Goal: Task Accomplishment & Management: Complete application form

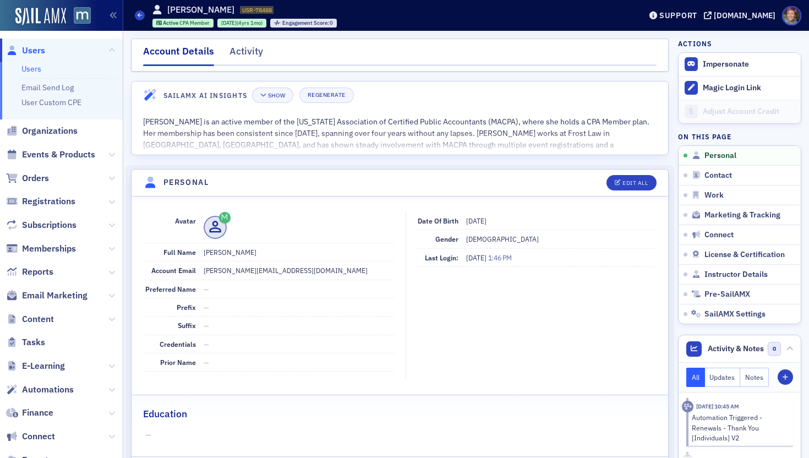
click at [40, 48] on span "Users" at bounding box center [33, 51] width 23 height 12
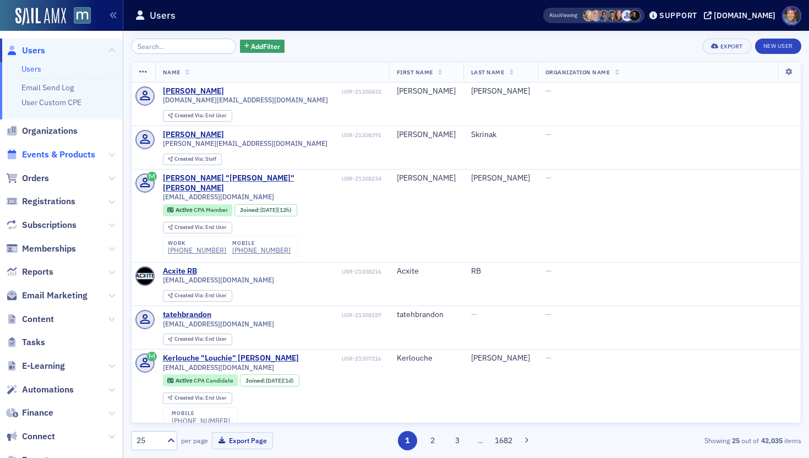
click at [63, 151] on span "Events & Products" at bounding box center [58, 155] width 73 height 12
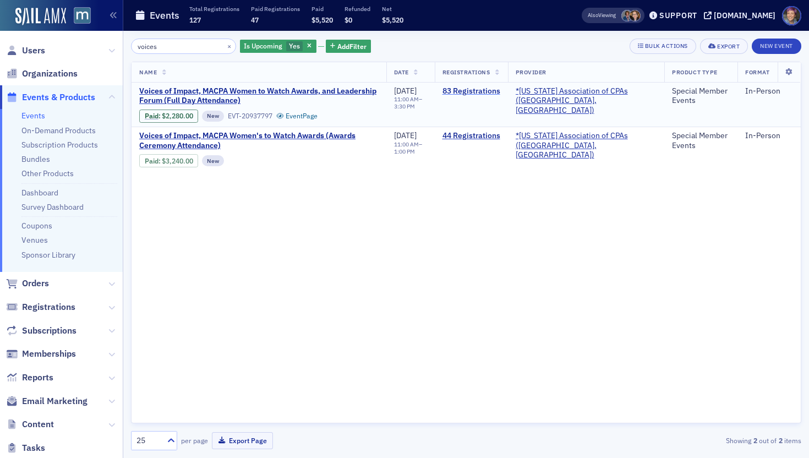
type input "voices"
click at [500, 90] on link "83 Registrations" at bounding box center [471, 91] width 58 height 10
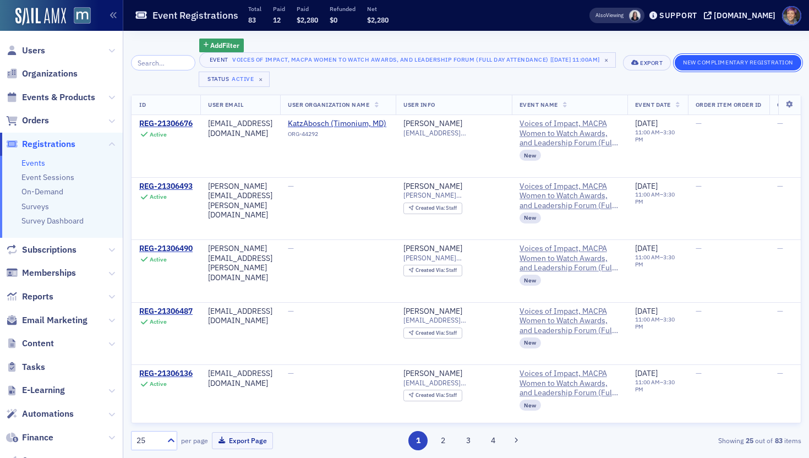
click at [715, 62] on button "New Complimentary Registration" at bounding box center [738, 62] width 127 height 15
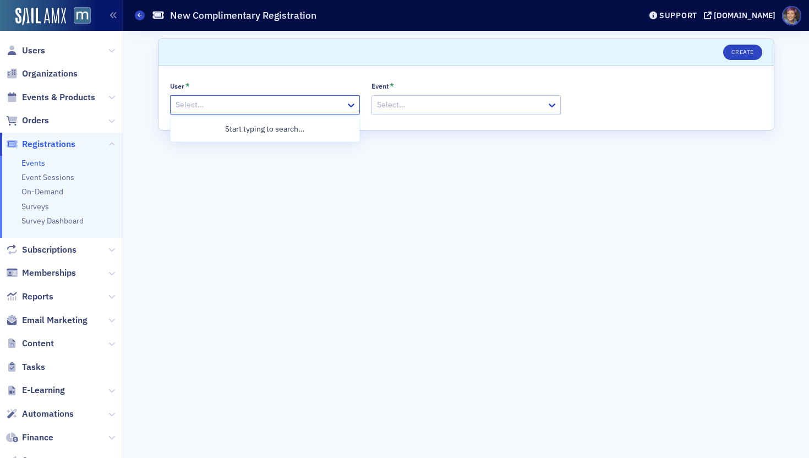
click at [272, 104] on div at bounding box center [259, 105] width 170 height 14
paste input "West [PERSON_NAME]"
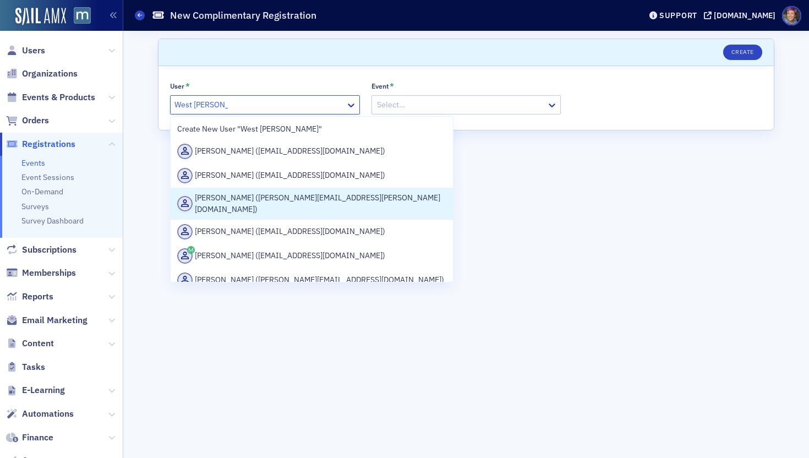
type input "West [PERSON_NAME]"
click at [549, 250] on form "Scroll to Create User * [PERSON_NAME] ([PERSON_NAME][EMAIL_ADDRESS][PERSON_NAME…" at bounding box center [466, 245] width 616 height 412
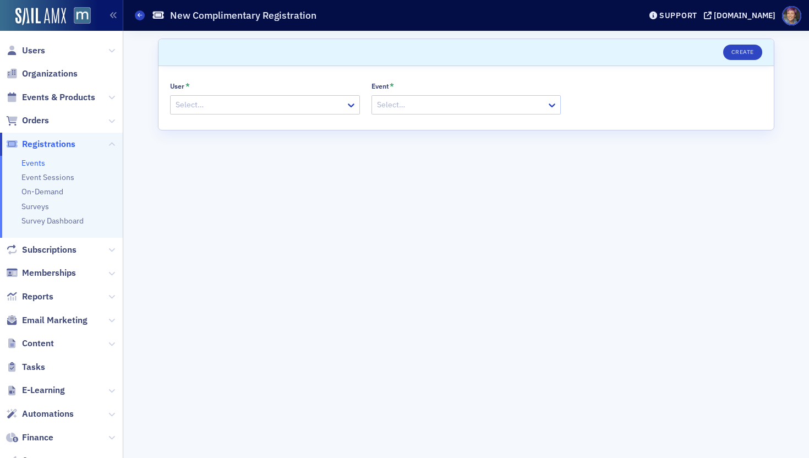
click at [222, 107] on div at bounding box center [259, 105] width 170 height 14
paste input "[EMAIL_ADDRESS][PERSON_NAME][DOMAIN_NAME]"
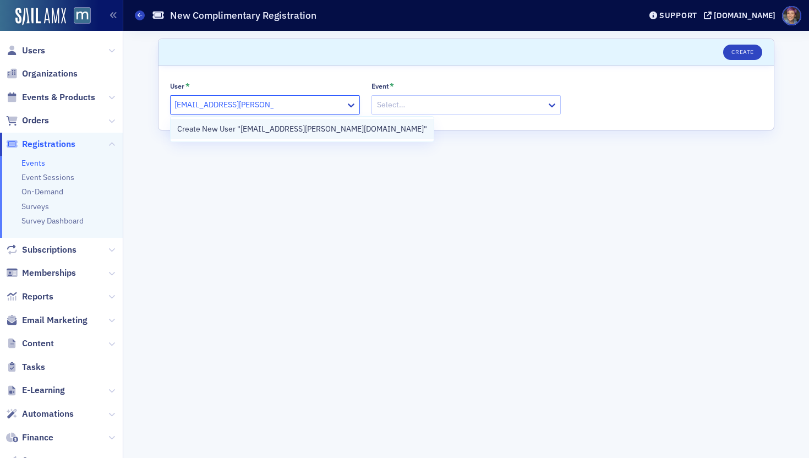
click at [233, 127] on div "Create New User "[EMAIL_ADDRESS][PERSON_NAME][DOMAIN_NAME]"" at bounding box center [302, 129] width 250 height 12
type input "[EMAIL_ADDRESS][PERSON_NAME][DOMAIN_NAME]"
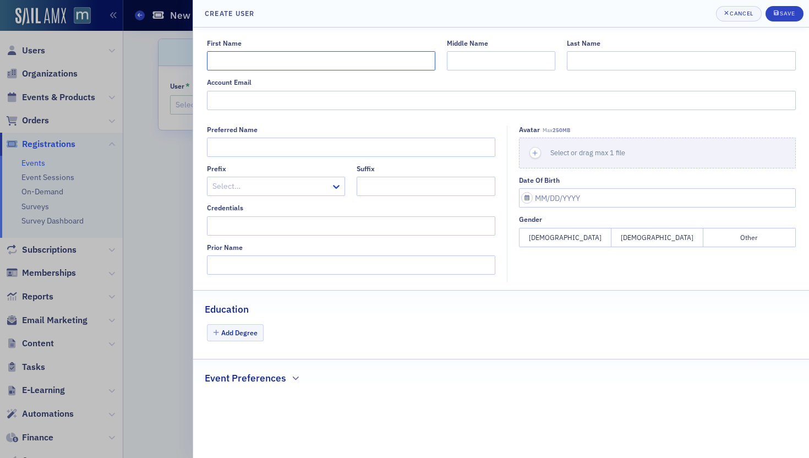
click at [310, 59] on input "First Name" at bounding box center [321, 60] width 228 height 19
type input "West"
click at [600, 63] on input "Last Name" at bounding box center [681, 60] width 228 height 19
click at [587, 99] on input "Account Email" at bounding box center [501, 100] width 589 height 19
paste input "[EMAIL_ADDRESS][PERSON_NAME][DOMAIN_NAME]"
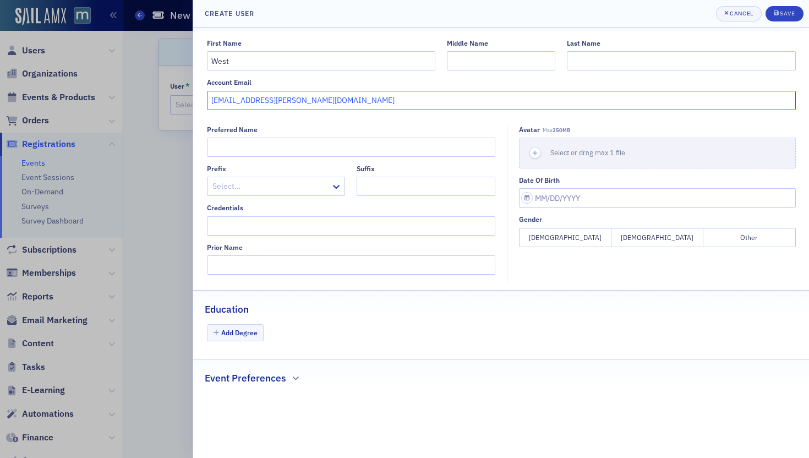
type input "[EMAIL_ADDRESS][PERSON_NAME][DOMAIN_NAME]"
click at [620, 56] on input "Last Name" at bounding box center [681, 60] width 228 height 19
type input "[PERSON_NAME]"
click at [793, 12] on div "Save" at bounding box center [787, 13] width 15 height 6
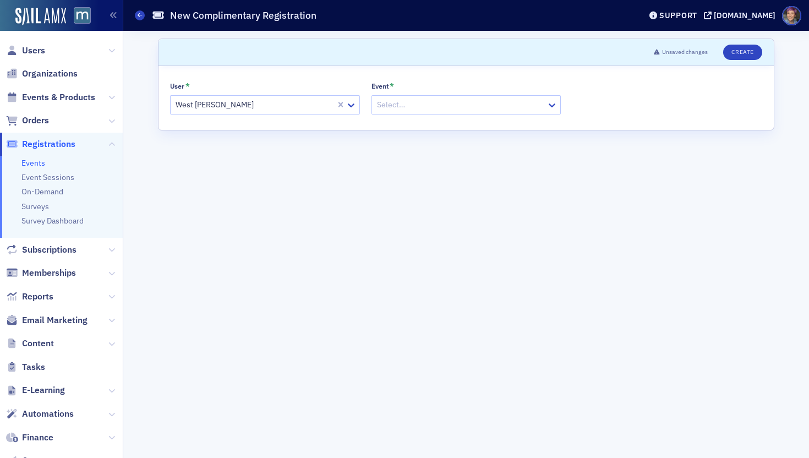
click at [449, 105] on div at bounding box center [461, 105] width 170 height 14
type input "voices"
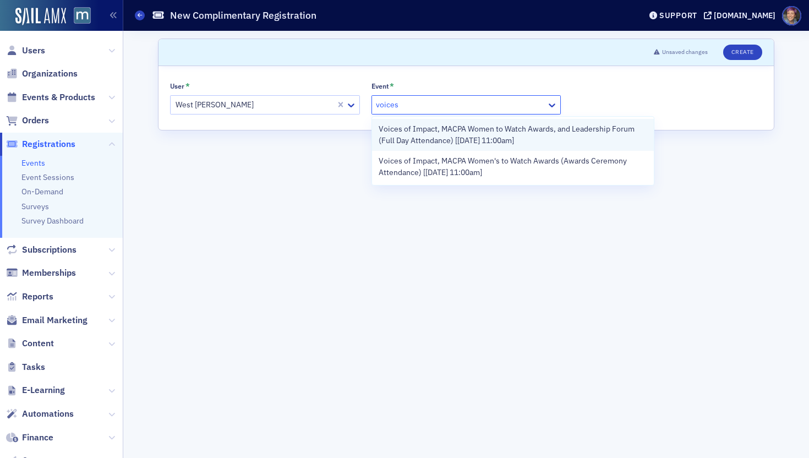
click at [463, 134] on span "Voices of Impact, MACPA Women to Watch Awards, and Leadership Forum (Full Day A…" at bounding box center [513, 134] width 269 height 23
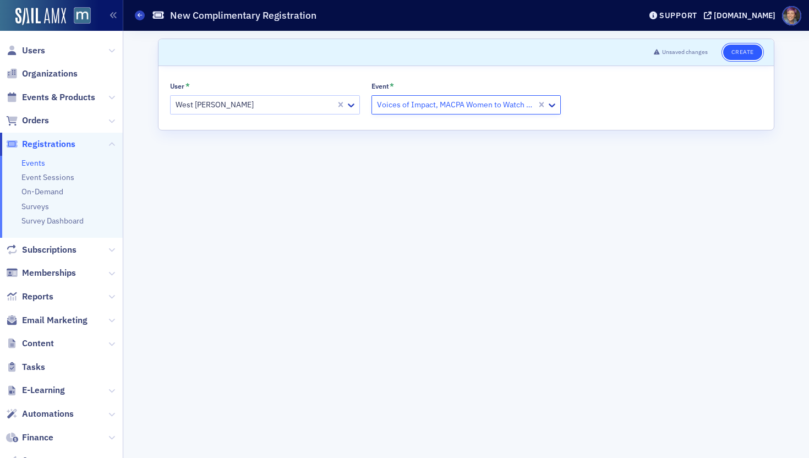
click at [743, 56] on button "Create" at bounding box center [742, 52] width 39 height 15
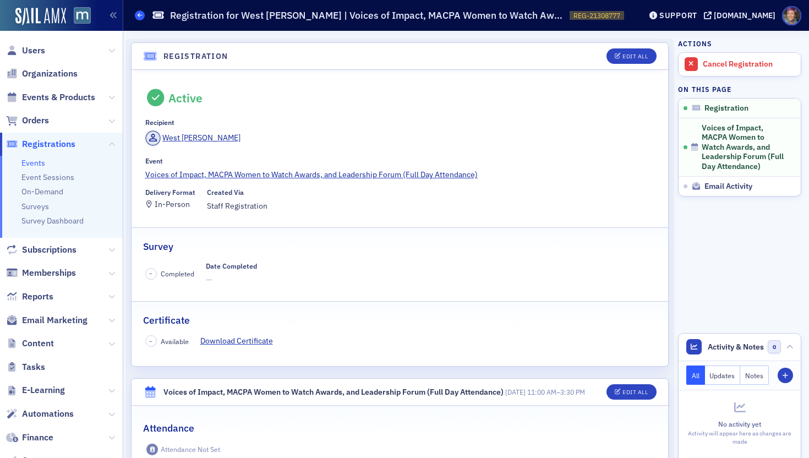
click at [142, 19] on span at bounding box center [140, 15] width 10 height 10
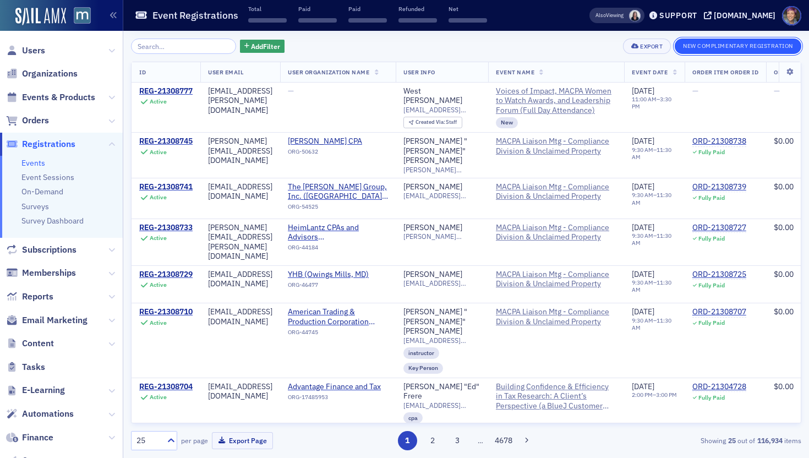
click at [719, 50] on button "New Complimentary Registration" at bounding box center [738, 46] width 127 height 15
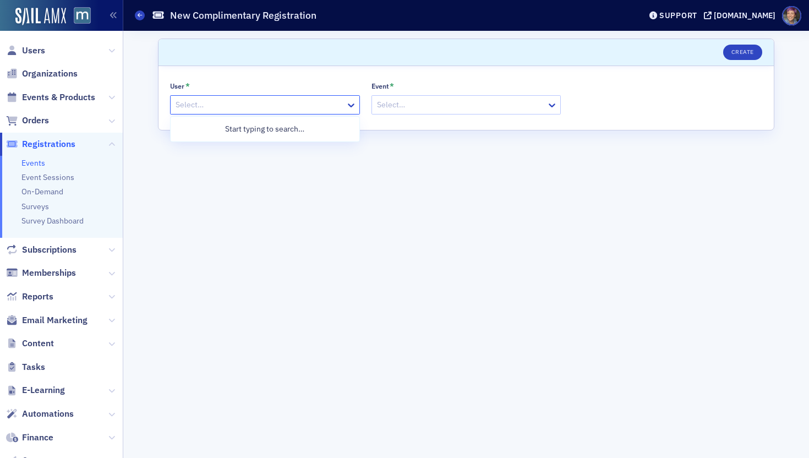
click at [249, 112] on div "Select…" at bounding box center [258, 105] width 175 height 16
paste input "[EMAIL_ADDRESS][PERSON_NAME][DOMAIN_NAME]"
click at [253, 131] on div "Create New User "[PERSON_NAME][EMAIL_ADDRESS][DOMAIN_NAME]"" at bounding box center [302, 129] width 250 height 12
type input "[EMAIL_ADDRESS][PERSON_NAME][DOMAIN_NAME]"
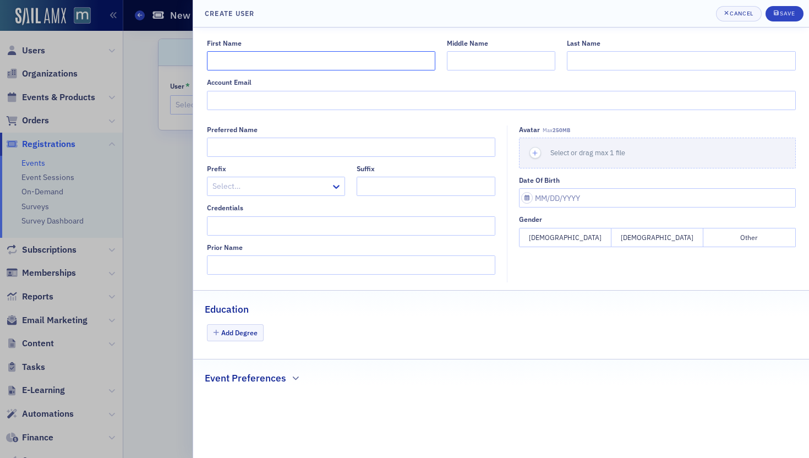
click at [303, 59] on input "First Name" at bounding box center [321, 60] width 228 height 19
type input "Sofia"
paste input "[EMAIL_ADDRESS][PERSON_NAME][DOMAIN_NAME]"
type input "[EMAIL_ADDRESS][PERSON_NAME][DOMAIN_NAME]"
drag, startPoint x: 617, startPoint y: 56, endPoint x: 612, endPoint y: 48, distance: 8.7
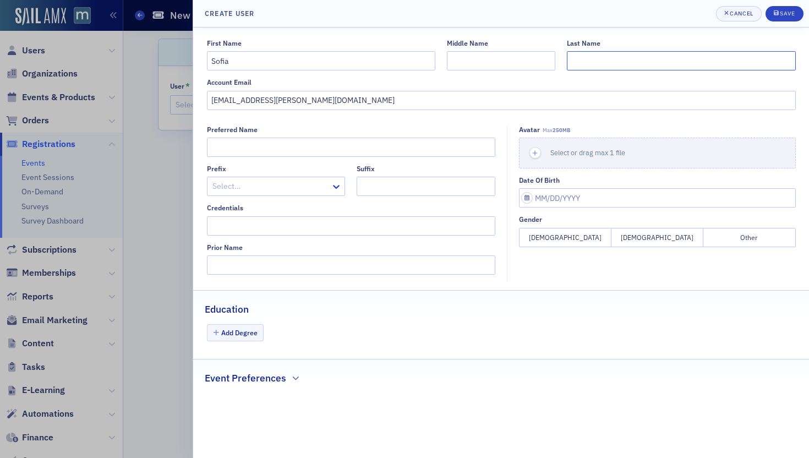
click at [617, 56] on input "Last Name" at bounding box center [681, 60] width 228 height 19
type input "[PERSON_NAME]"
click at [780, 11] on span "Save" at bounding box center [784, 13] width 21 height 9
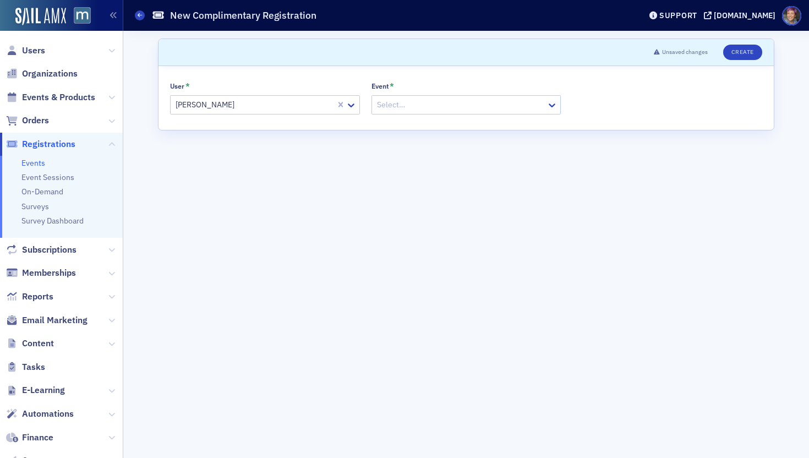
click at [467, 106] on div at bounding box center [461, 105] width 170 height 14
type input "voices"
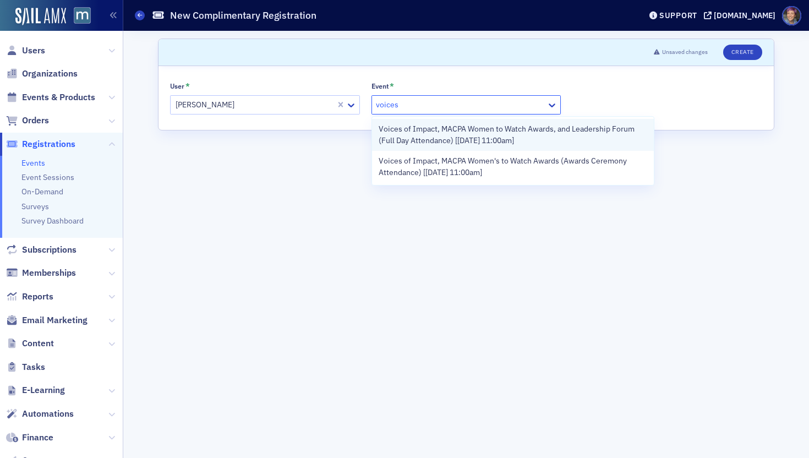
click at [466, 136] on span "Voices of Impact, MACPA Women to Watch Awards, and Leadership Forum (Full Day A…" at bounding box center [513, 134] width 269 height 23
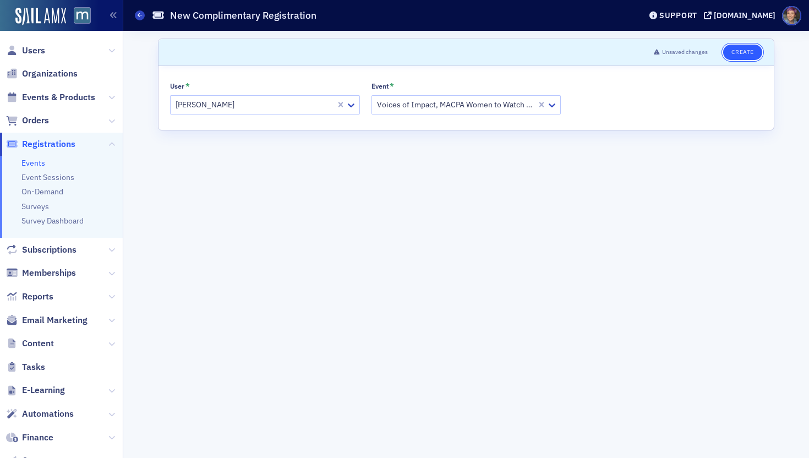
click at [753, 52] on button "Create" at bounding box center [742, 52] width 39 height 15
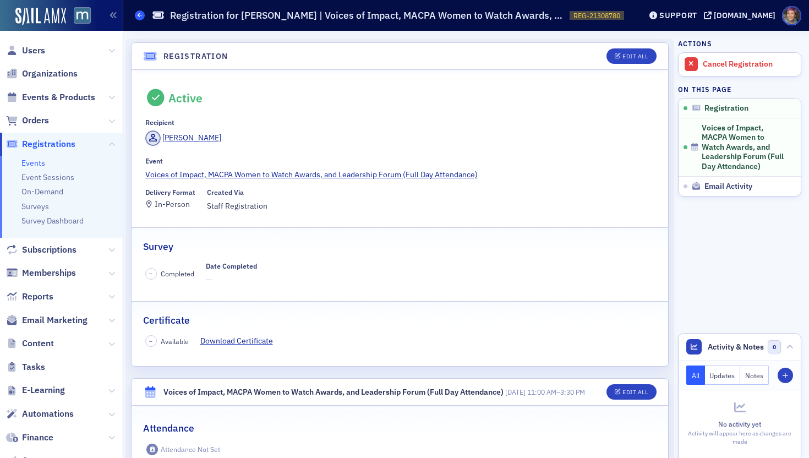
click at [140, 18] on icon at bounding box center [140, 15] width 4 height 5
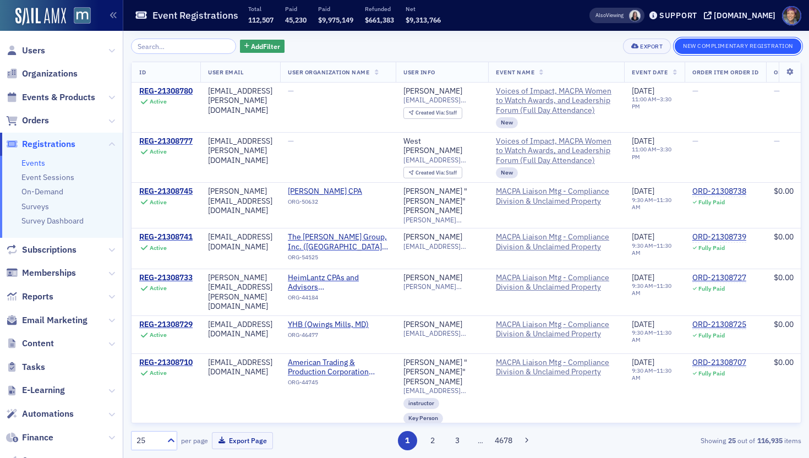
click at [719, 49] on button "New Complimentary Registration" at bounding box center [738, 46] width 127 height 15
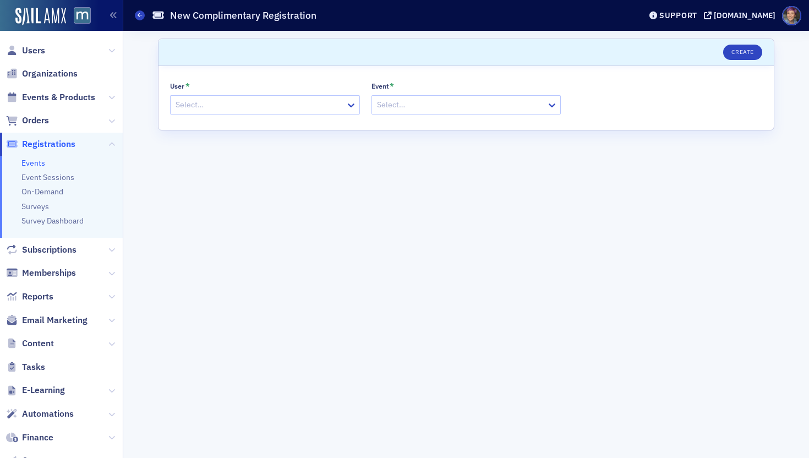
click at [199, 108] on div at bounding box center [259, 105] width 170 height 14
type input "[PERSON_NAME]"
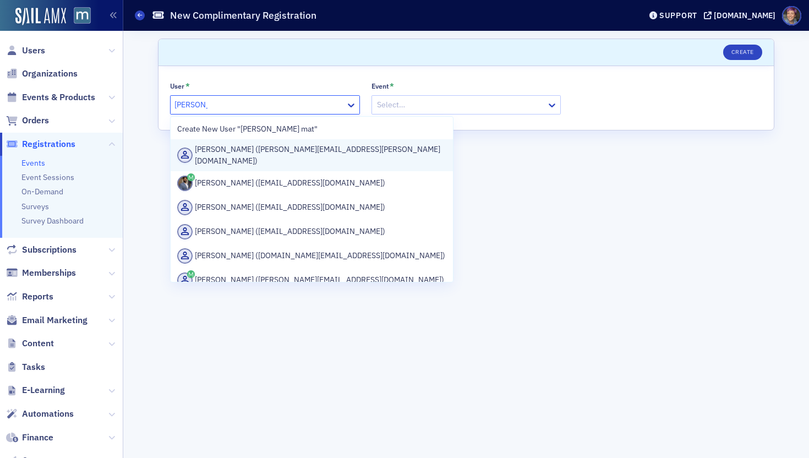
click at [219, 147] on div "[PERSON_NAME] ([PERSON_NAME][EMAIL_ADDRESS][PERSON_NAME][DOMAIN_NAME])" at bounding box center [311, 155] width 269 height 23
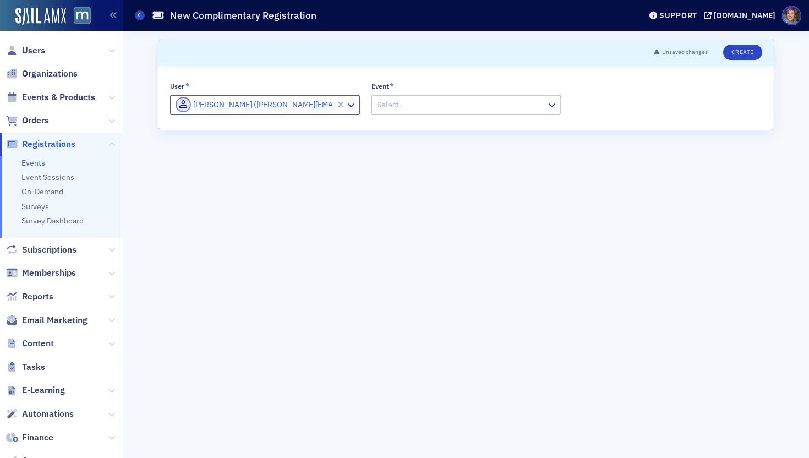
click at [443, 109] on div at bounding box center [461, 105] width 170 height 14
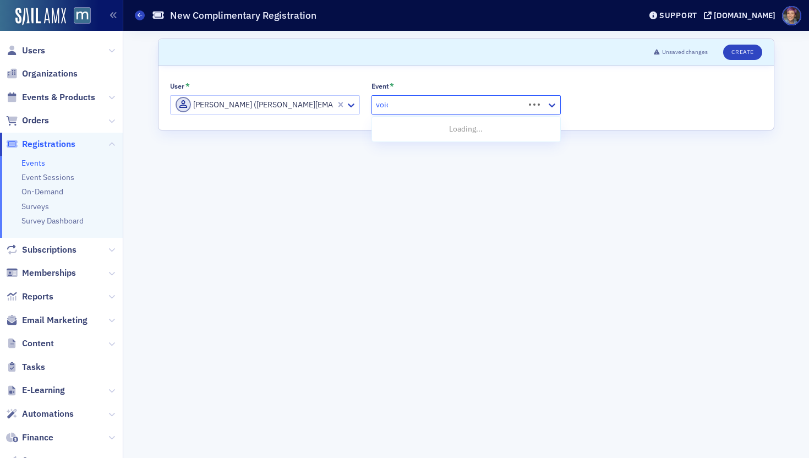
type input "voices"
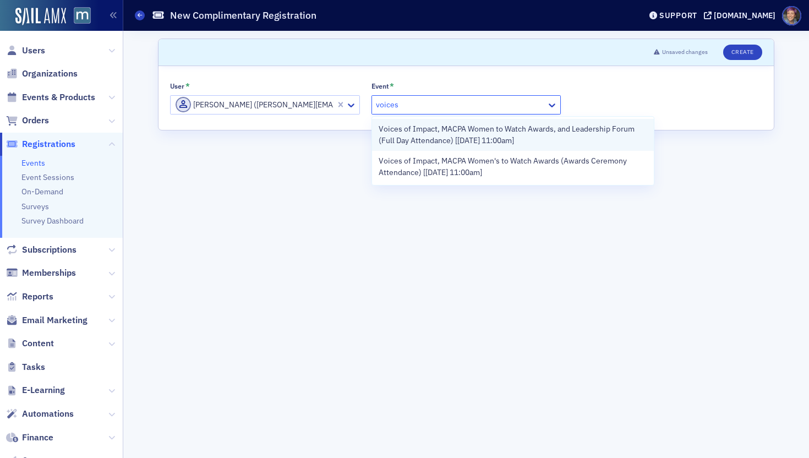
click at [462, 140] on span "Voices of Impact, MACPA Women to Watch Awards, and Leadership Forum (Full Day A…" at bounding box center [513, 134] width 269 height 23
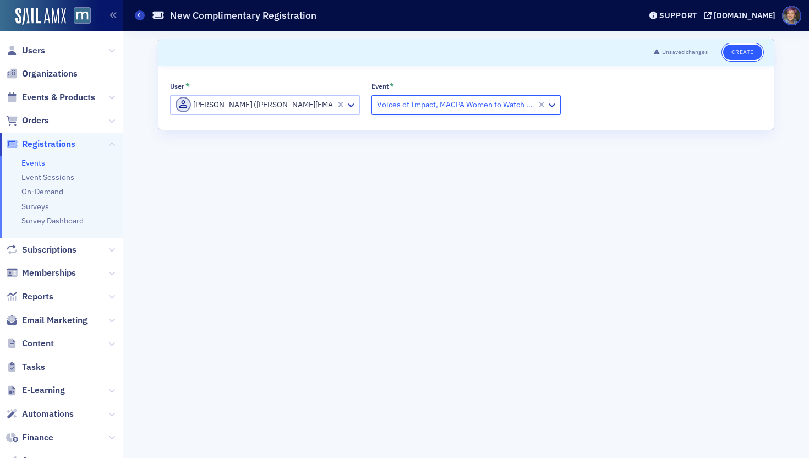
click at [741, 52] on button "Create" at bounding box center [742, 52] width 39 height 15
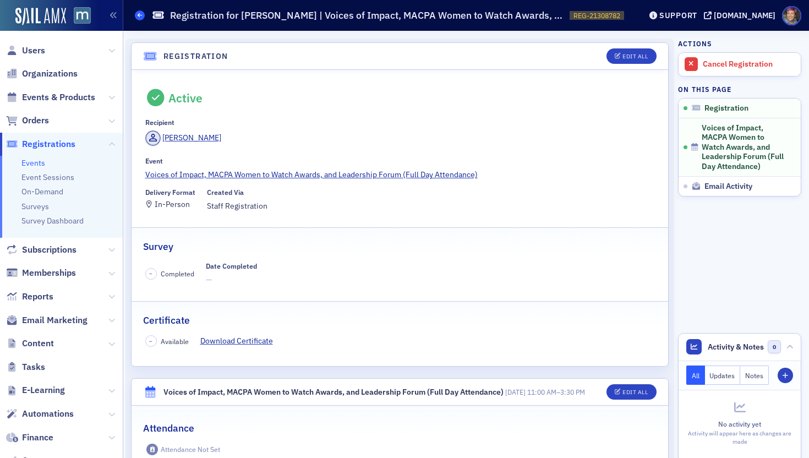
click at [138, 13] on icon at bounding box center [140, 15] width 4 height 5
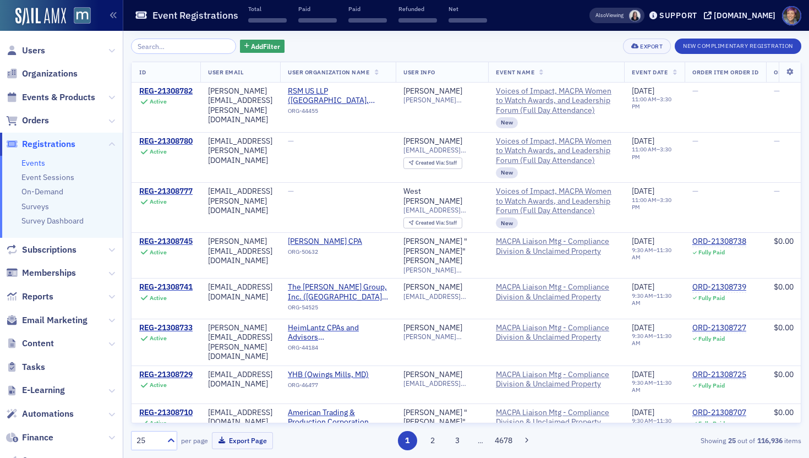
click at [777, 37] on div "Add Filter Export New Complimentary Registration ID User Email User Organizatio…" at bounding box center [466, 244] width 670 height 427
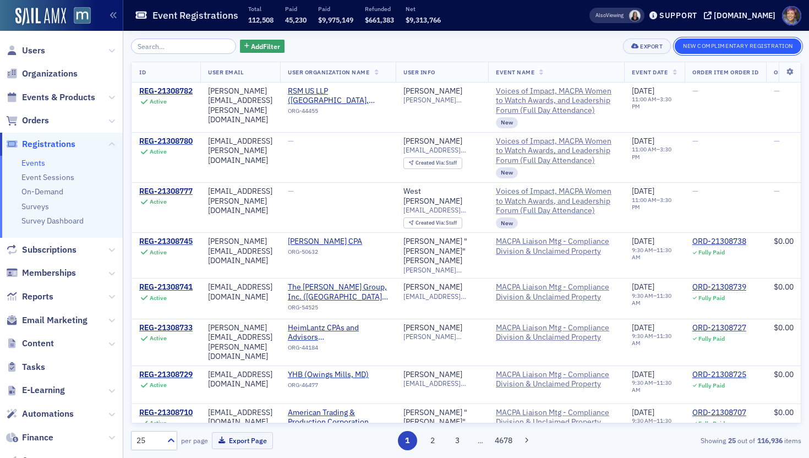
click at [772, 48] on button "New Complimentary Registration" at bounding box center [738, 46] width 127 height 15
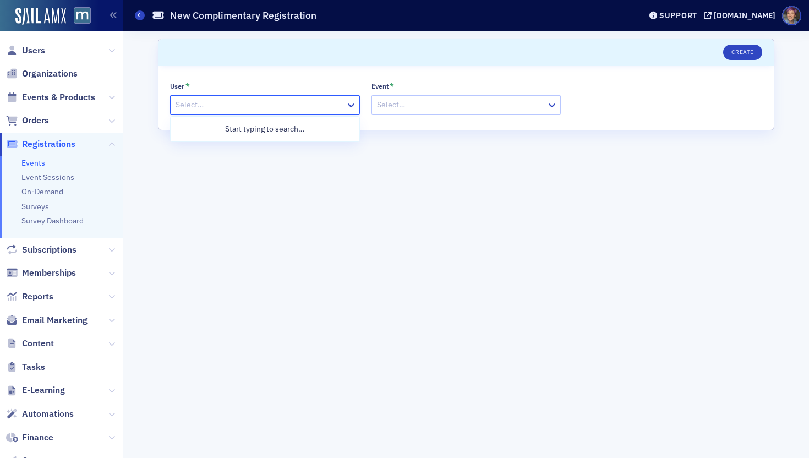
click at [284, 97] on div "Select…" at bounding box center [258, 105] width 175 height 16
paste input "[PERSON_NAME][EMAIL_ADDRESS][PERSON_NAME][DOMAIN_NAME]"
type input "[PERSON_NAME][EMAIL_ADDRESS][PERSON_NAME][DOMAIN_NAME]"
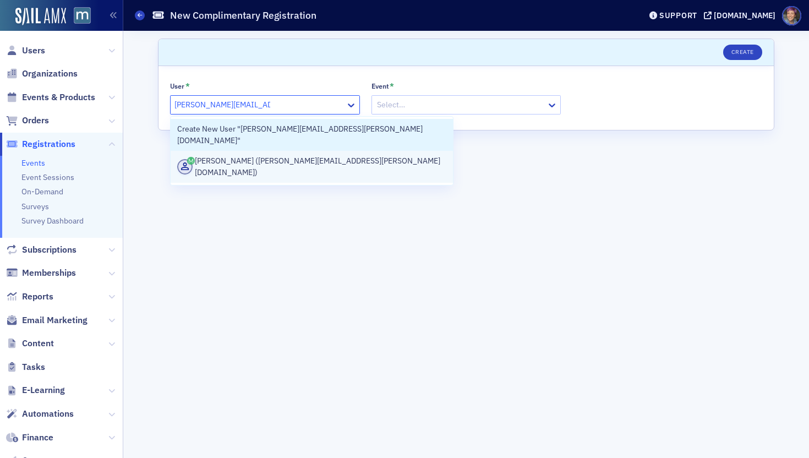
click at [279, 155] on div "[PERSON_NAME] ([PERSON_NAME][EMAIL_ADDRESS][PERSON_NAME][DOMAIN_NAME])" at bounding box center [311, 166] width 269 height 23
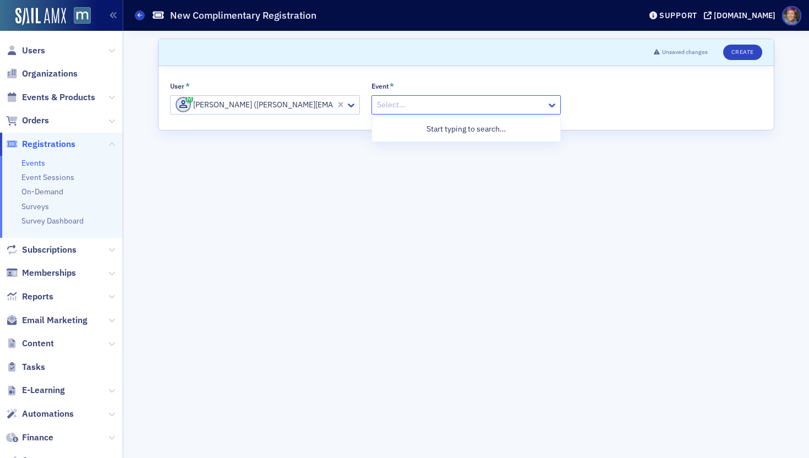
click at [428, 102] on div at bounding box center [461, 105] width 170 height 14
type input "voices"
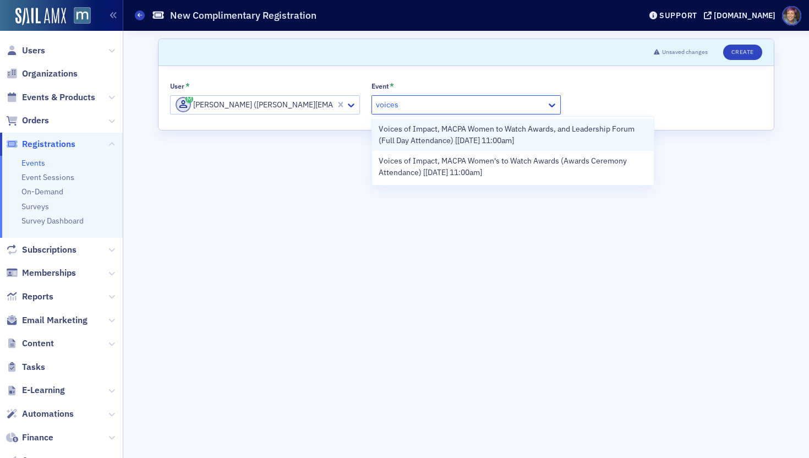
click at [442, 134] on span "Voices of Impact, MACPA Women to Watch Awards, and Leadership Forum (Full Day A…" at bounding box center [513, 134] width 269 height 23
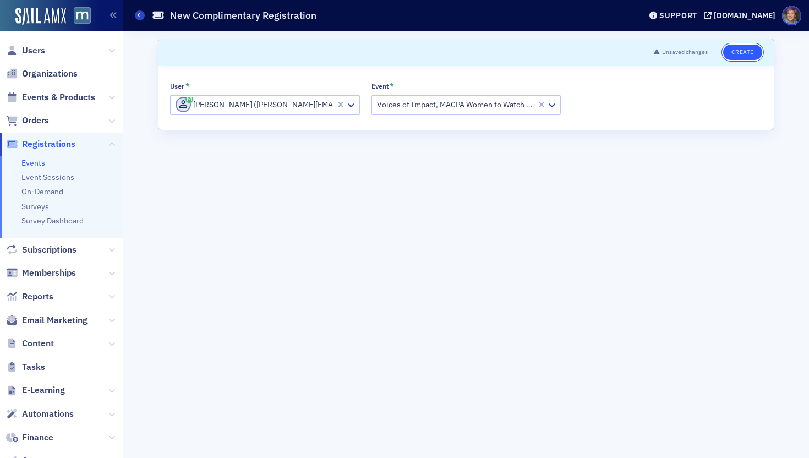
click at [733, 51] on button "Create" at bounding box center [742, 52] width 39 height 15
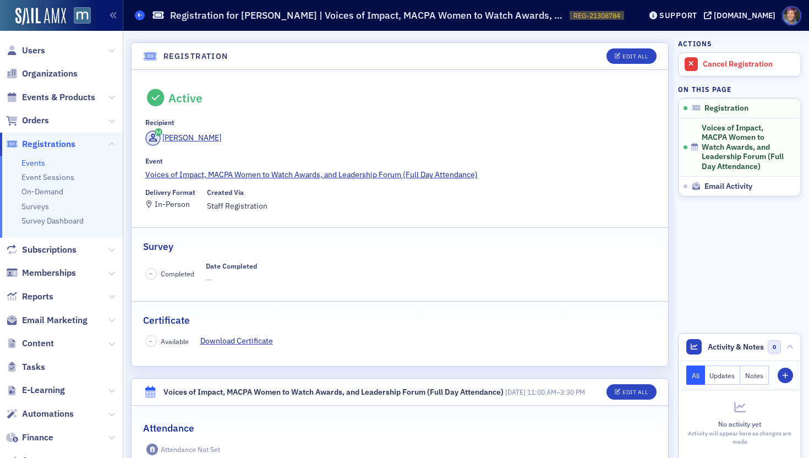
click at [138, 19] on span at bounding box center [140, 15] width 10 height 10
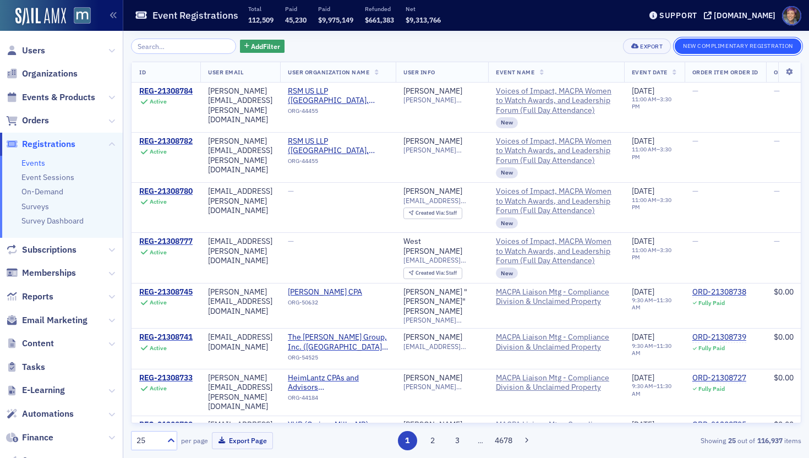
click at [708, 47] on button "New Complimentary Registration" at bounding box center [738, 46] width 127 height 15
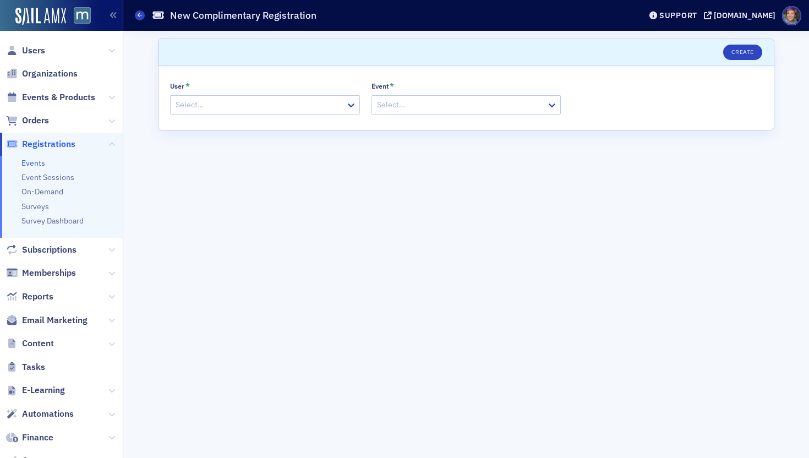
click at [261, 108] on div at bounding box center [259, 105] width 170 height 14
paste input "[PERSON_NAME][EMAIL_ADDRESS][PERSON_NAME][DOMAIN_NAME]"
type input "[PERSON_NAME][EMAIL_ADDRESS][PERSON_NAME][DOMAIN_NAME]"
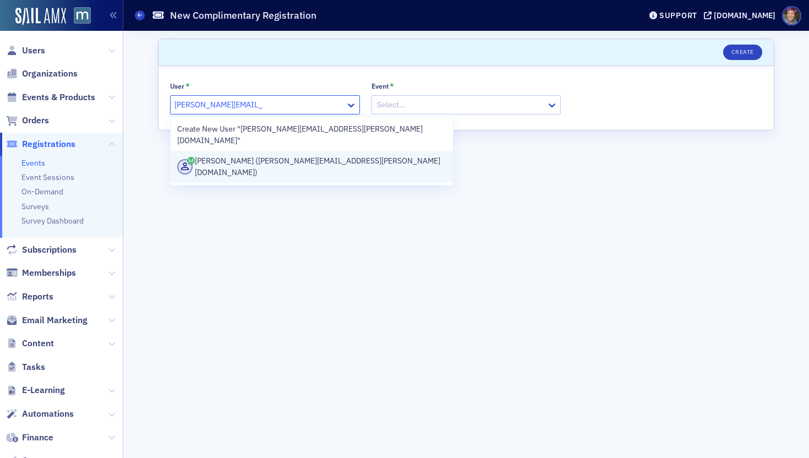
click at [264, 155] on div "[PERSON_NAME] ([PERSON_NAME][EMAIL_ADDRESS][PERSON_NAME][DOMAIN_NAME])" at bounding box center [311, 166] width 269 height 23
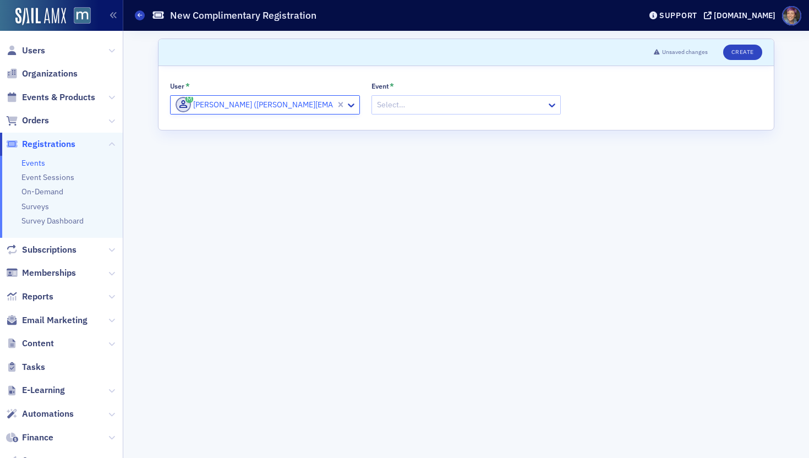
click at [434, 106] on div at bounding box center [461, 105] width 170 height 14
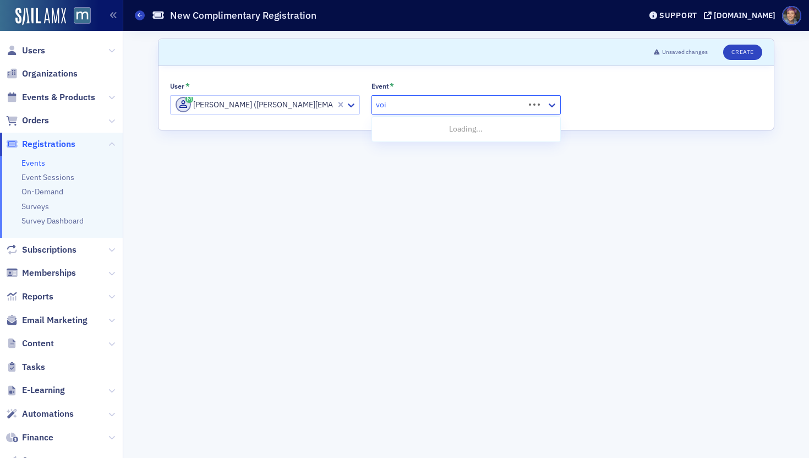
type input "voices"
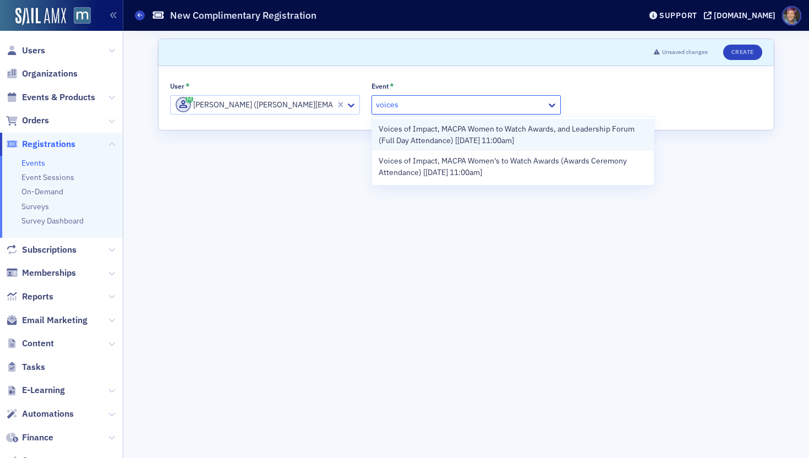
click at [464, 130] on span "Voices of Impact, MACPA Women to Watch Awards, and Leadership Forum (Full Day A…" at bounding box center [513, 134] width 269 height 23
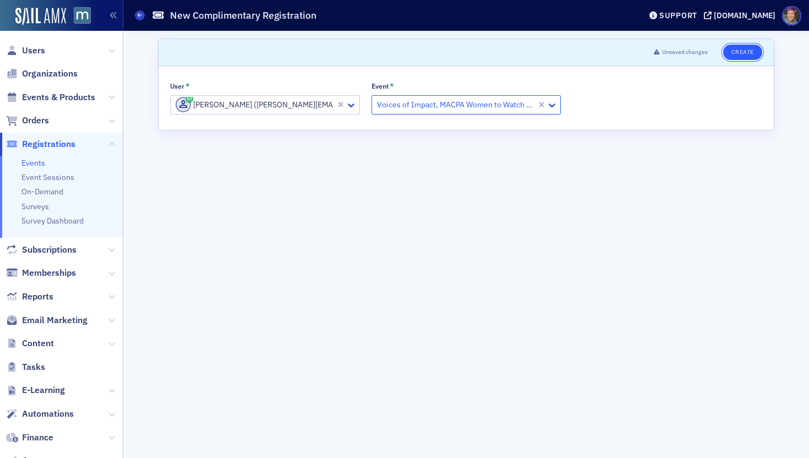
click at [740, 51] on button "Create" at bounding box center [742, 52] width 39 height 15
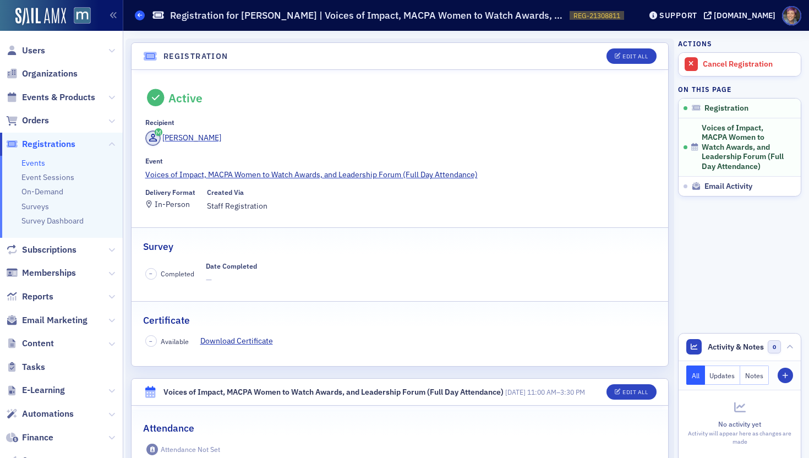
click at [139, 14] on icon at bounding box center [140, 15] width 4 height 5
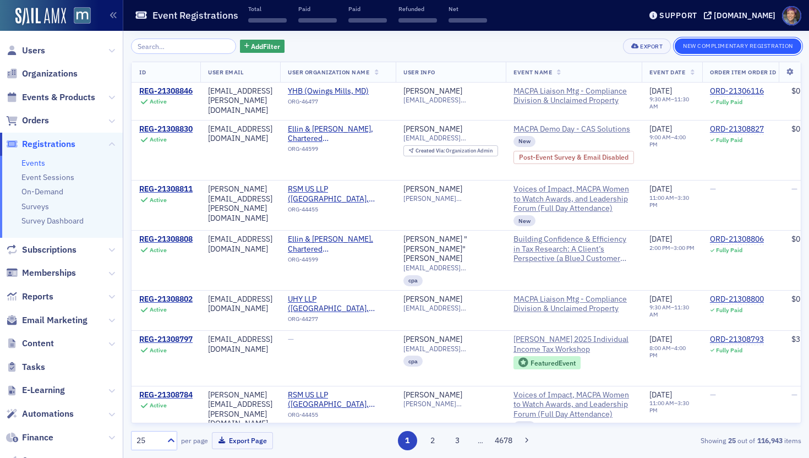
click at [705, 52] on button "New Complimentary Registration" at bounding box center [738, 46] width 127 height 15
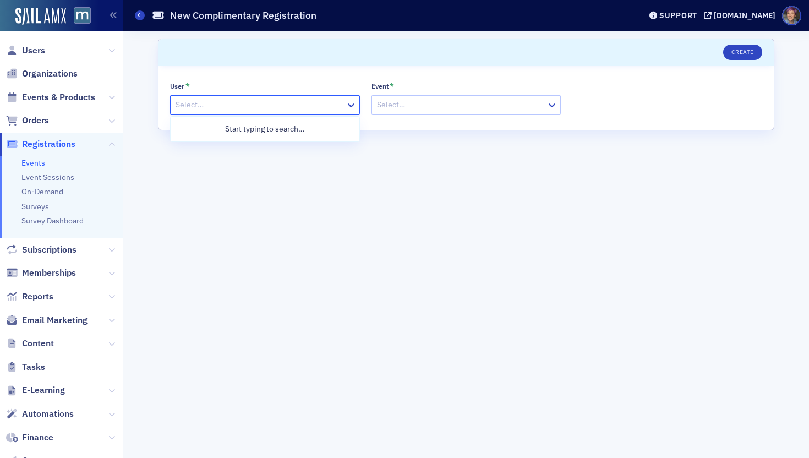
click at [243, 107] on div at bounding box center [259, 105] width 170 height 14
type input "[PERSON_NAME]"
click at [249, 154] on div "[PERSON_NAME] ([EMAIL_ADDRESS][DOMAIN_NAME])" at bounding box center [281, 151] width 208 height 15
click at [451, 107] on div at bounding box center [461, 105] width 170 height 14
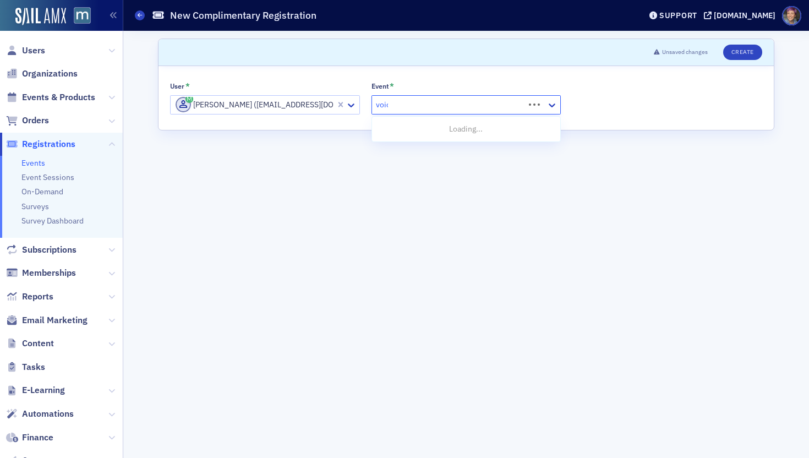
type input "voices"
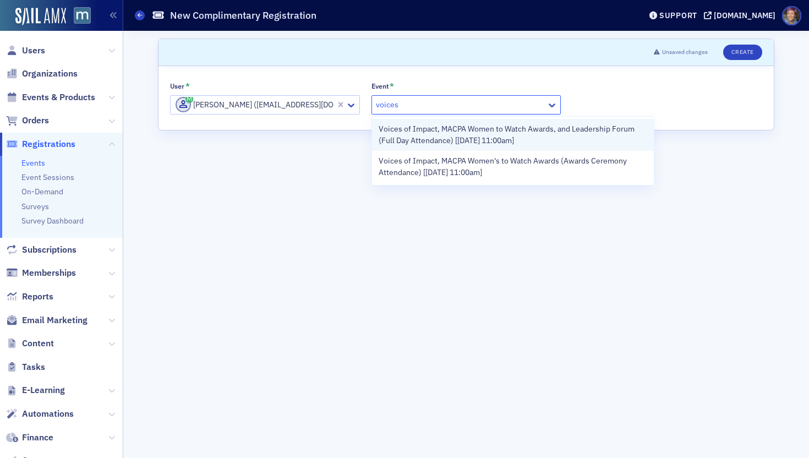
click at [461, 135] on span "Voices of Impact, MACPA Women to Watch Awards, and Leadership Forum (Full Day A…" at bounding box center [513, 134] width 269 height 23
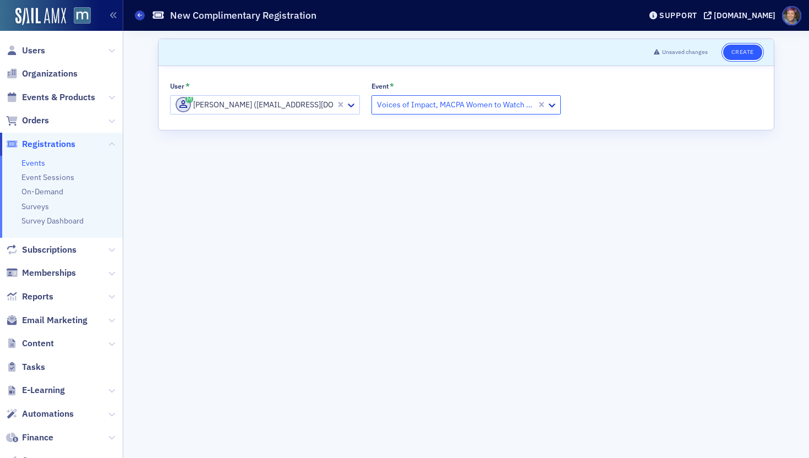
click at [749, 52] on button "Create" at bounding box center [742, 52] width 39 height 15
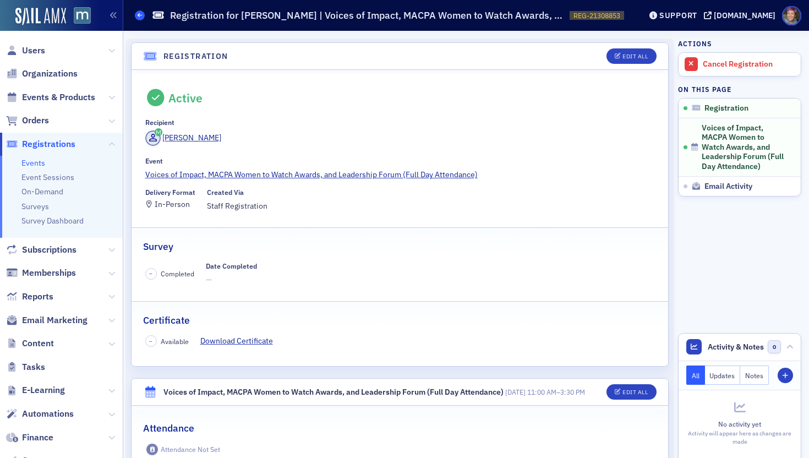
click at [141, 19] on span at bounding box center [140, 15] width 10 height 10
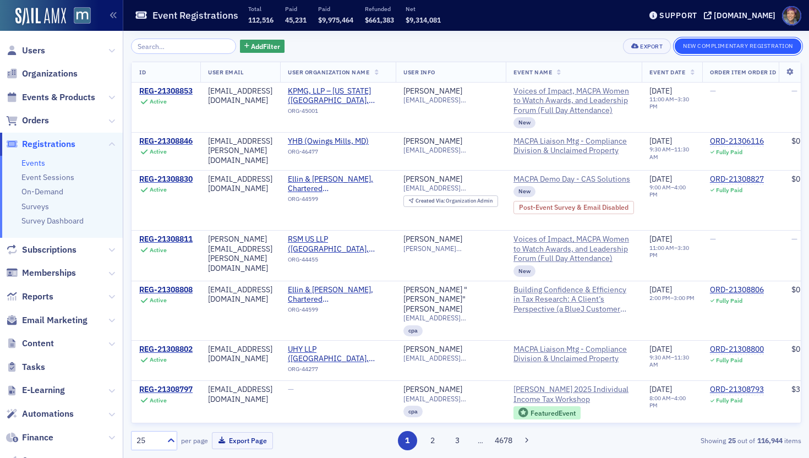
click at [711, 44] on button "New Complimentary Registration" at bounding box center [738, 46] width 127 height 15
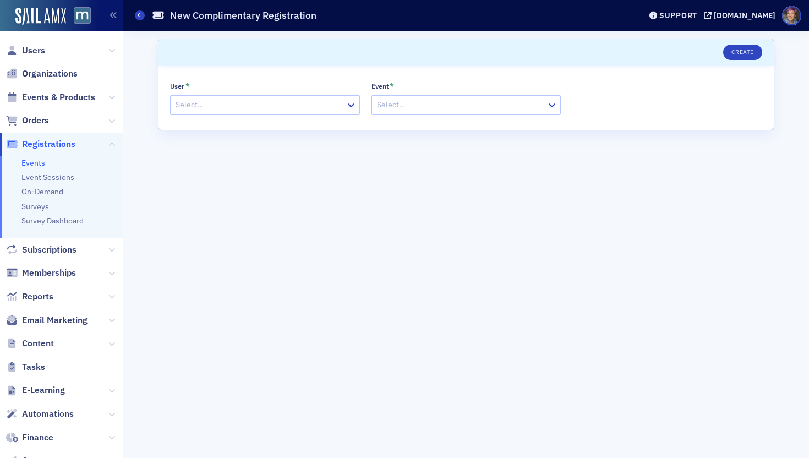
click at [270, 105] on div at bounding box center [259, 105] width 170 height 14
type input "[PERSON_NAME]"
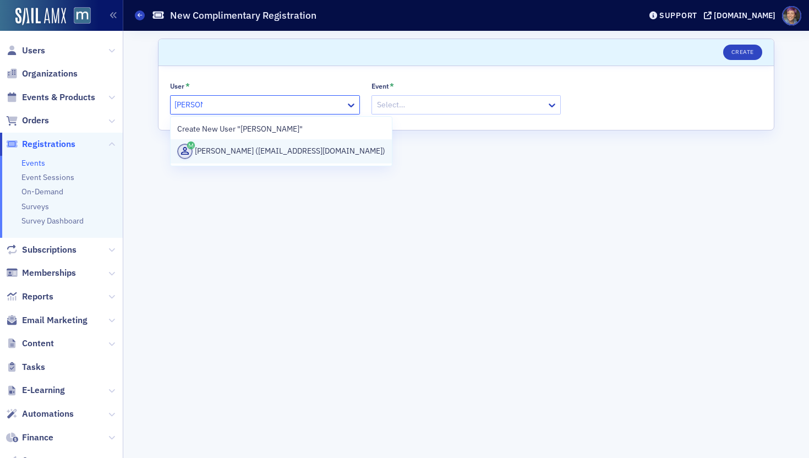
click at [288, 146] on div "[PERSON_NAME] ([EMAIL_ADDRESS][DOMAIN_NAME])" at bounding box center [281, 151] width 208 height 15
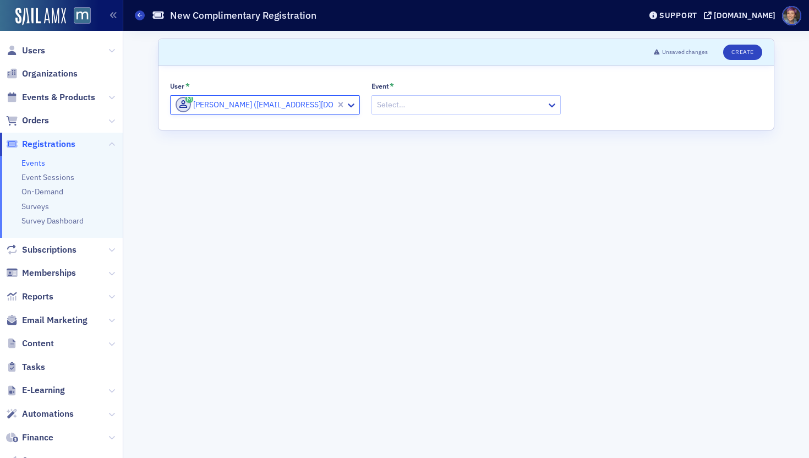
click at [427, 93] on div "Event * Select…" at bounding box center [466, 97] width 190 height 33
click at [429, 102] on div at bounding box center [461, 105] width 170 height 14
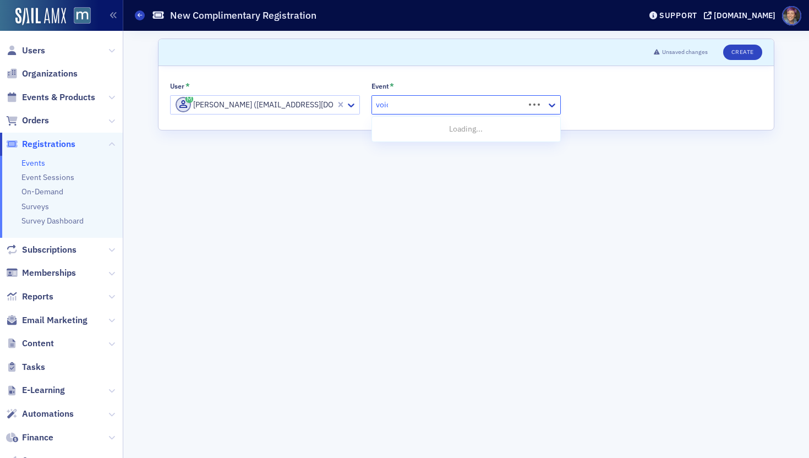
type input "voices"
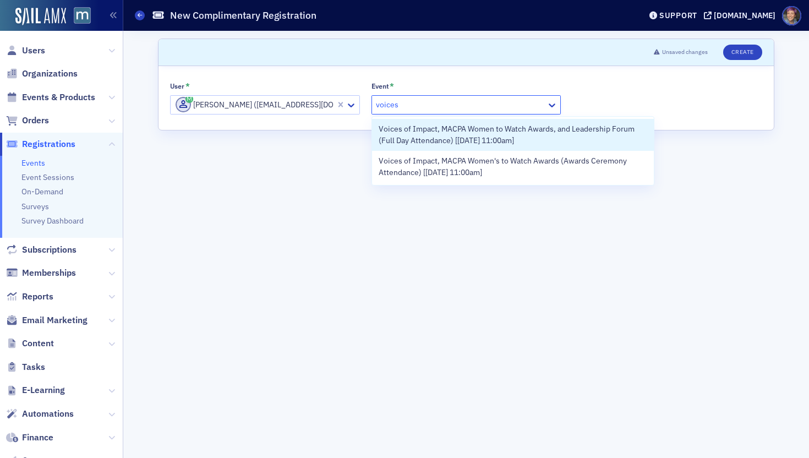
click at [444, 138] on span "Voices of Impact, MACPA Women to Watch Awards, and Leadership Forum (Full Day A…" at bounding box center [513, 134] width 269 height 23
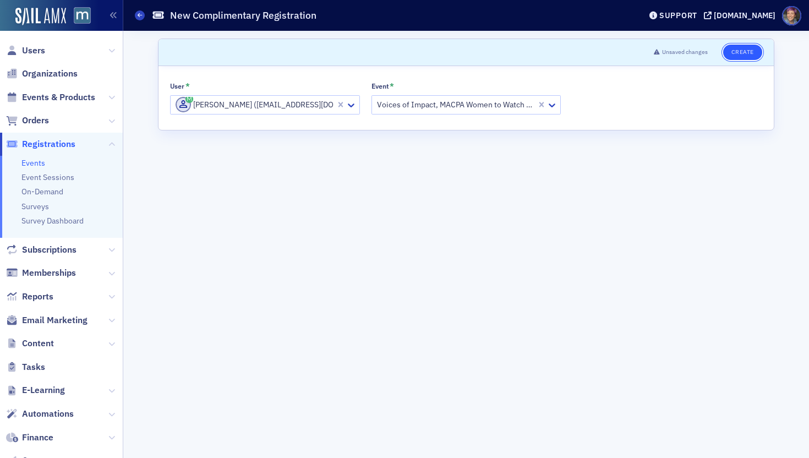
click at [735, 54] on button "Create" at bounding box center [742, 52] width 39 height 15
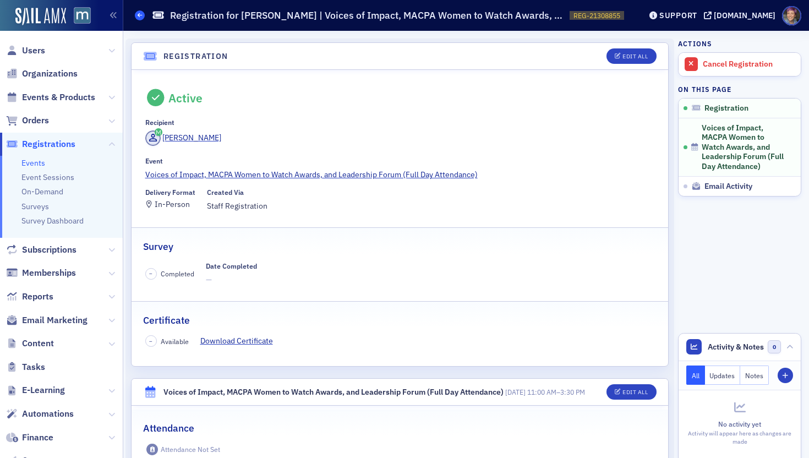
click at [140, 13] on icon at bounding box center [140, 15] width 4 height 5
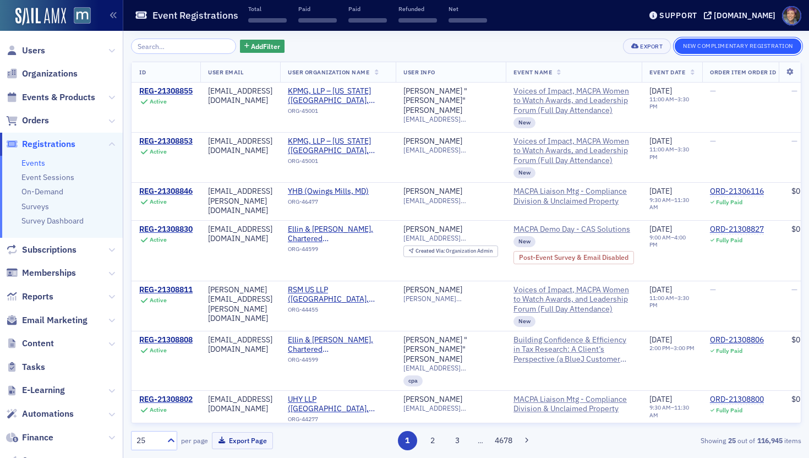
click at [708, 50] on button "New Complimentary Registration" at bounding box center [738, 46] width 127 height 15
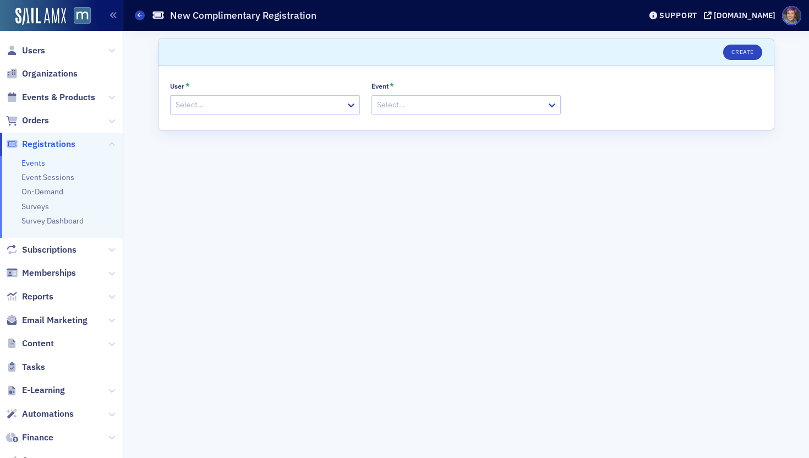
click at [270, 107] on div at bounding box center [259, 105] width 170 height 14
type input "welsh"
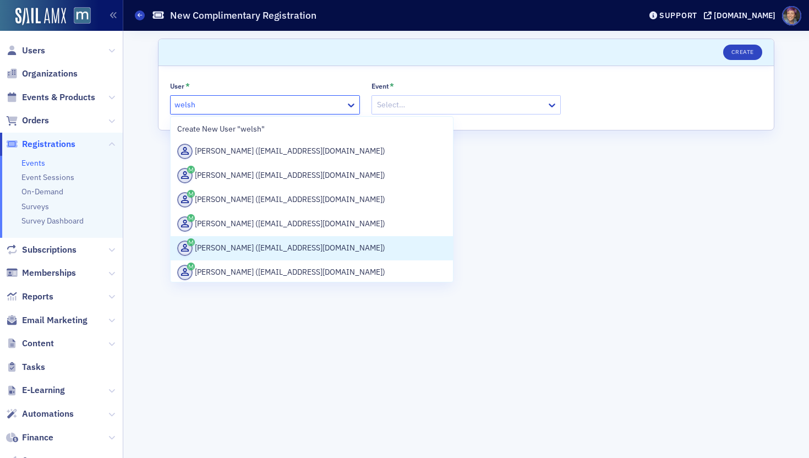
scroll to position [53, 0]
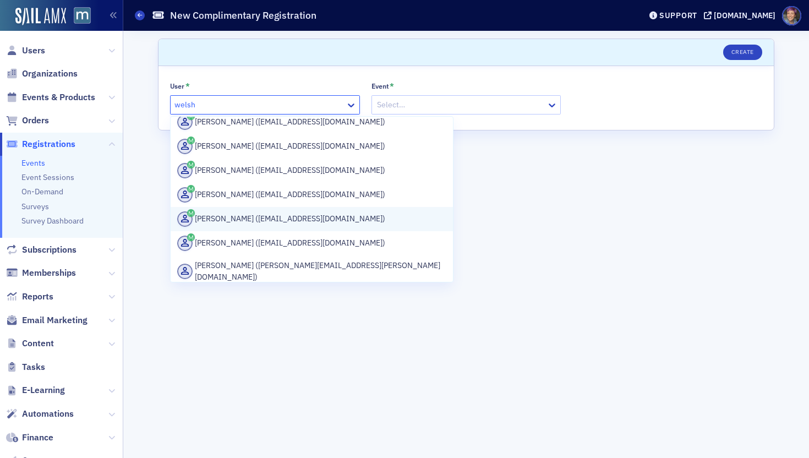
click at [308, 212] on div "[PERSON_NAME] ([EMAIL_ADDRESS][DOMAIN_NAME])" at bounding box center [311, 218] width 269 height 15
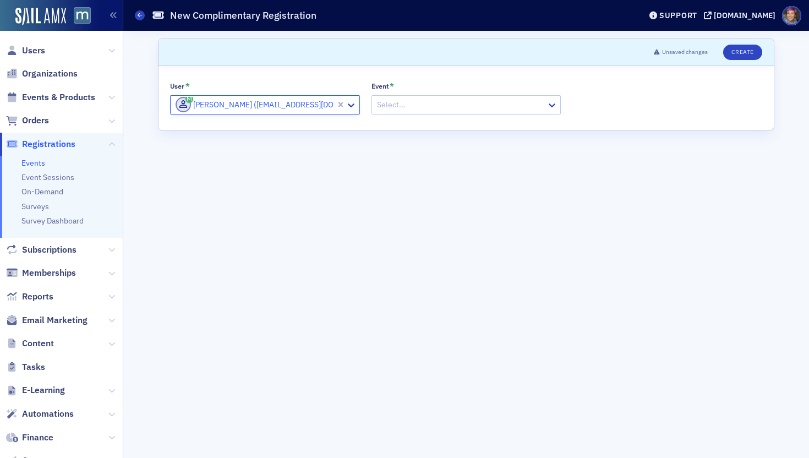
click at [424, 111] on div at bounding box center [461, 105] width 170 height 14
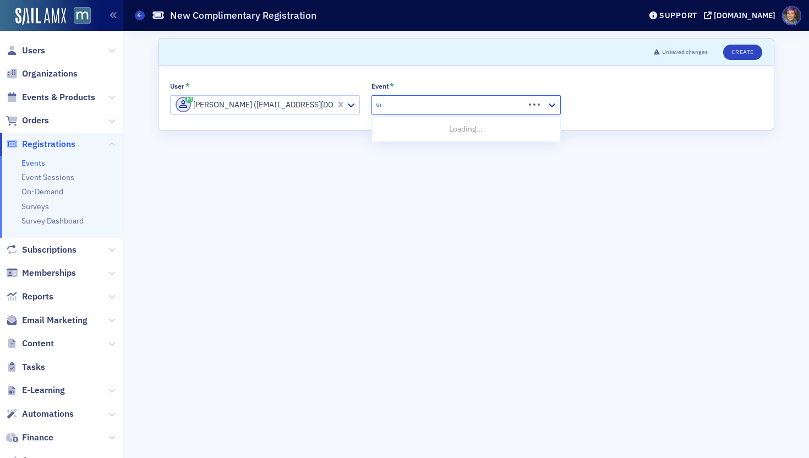
type input "voices"
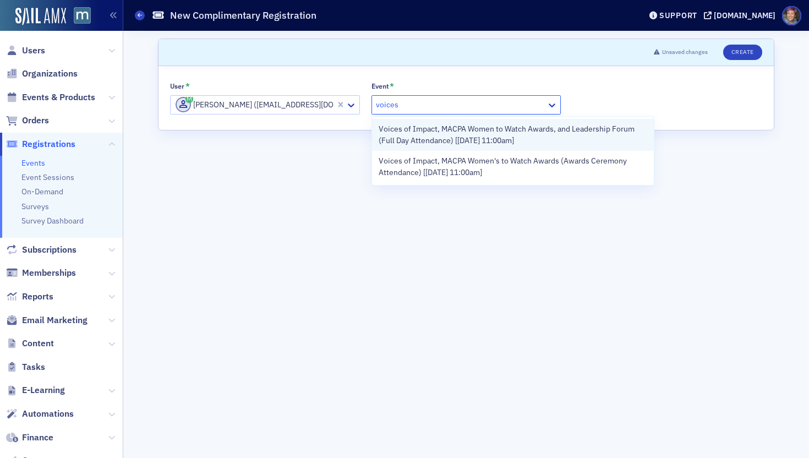
click at [422, 122] on div "Voices of Impact, MACPA Women to Watch Awards, and Leadership Forum (Full Day A…" at bounding box center [513, 135] width 282 height 32
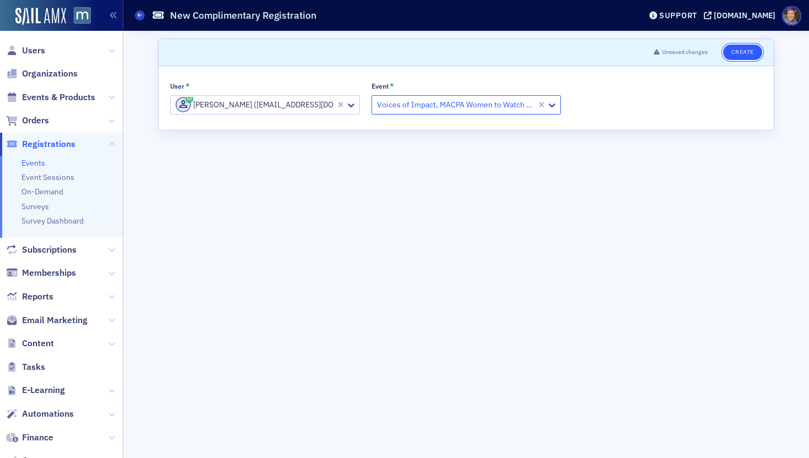
click at [730, 51] on button "Create" at bounding box center [742, 52] width 39 height 15
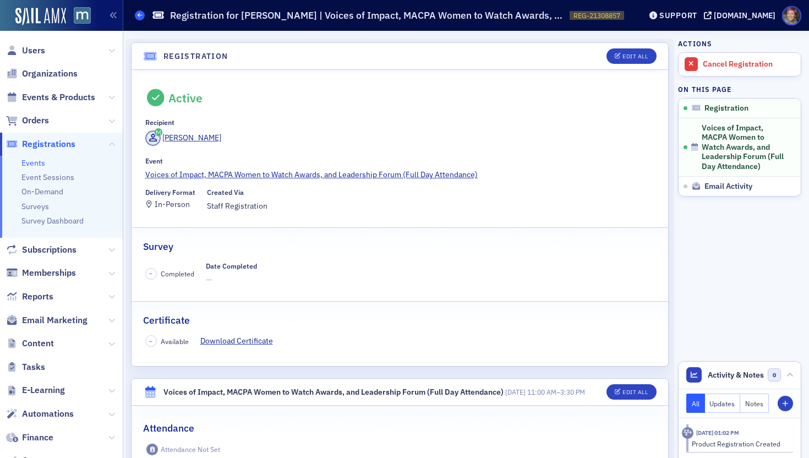
click at [139, 14] on icon at bounding box center [140, 15] width 4 height 5
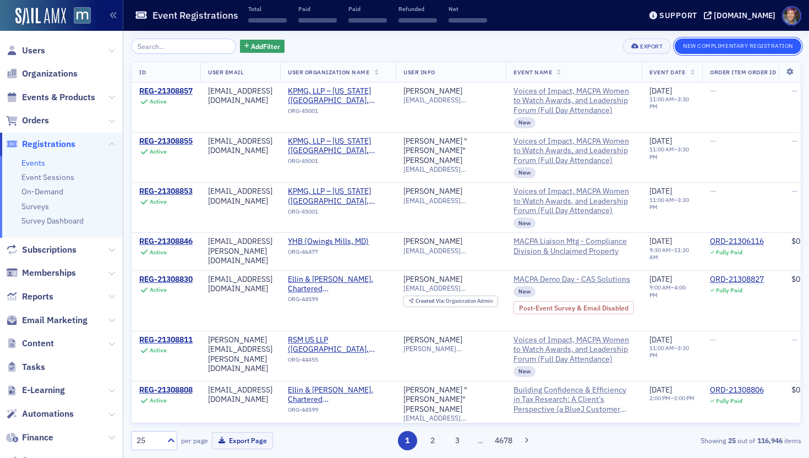
click at [737, 46] on button "New Complimentary Registration" at bounding box center [738, 46] width 127 height 15
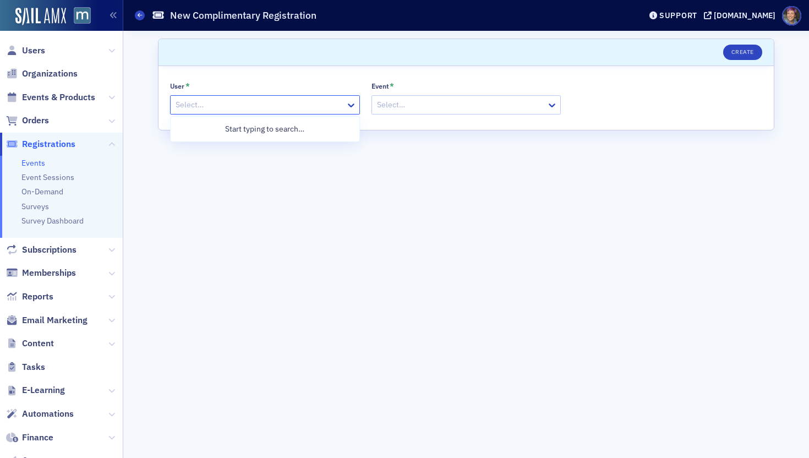
click at [207, 103] on div at bounding box center [259, 105] width 170 height 14
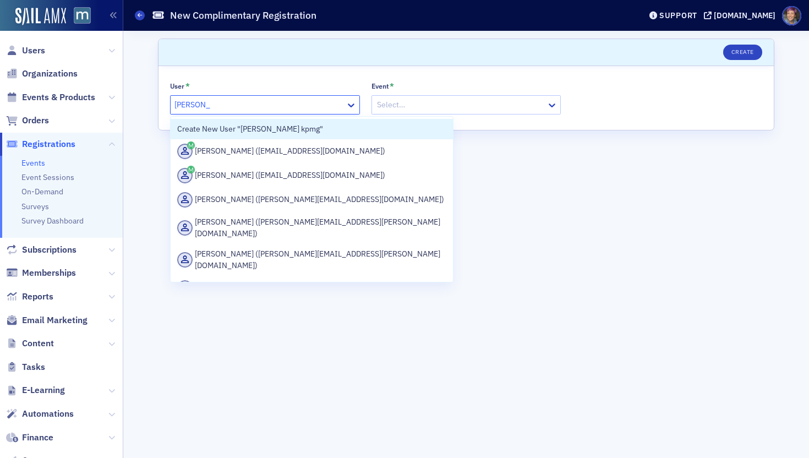
type input "[PERSON_NAME]"
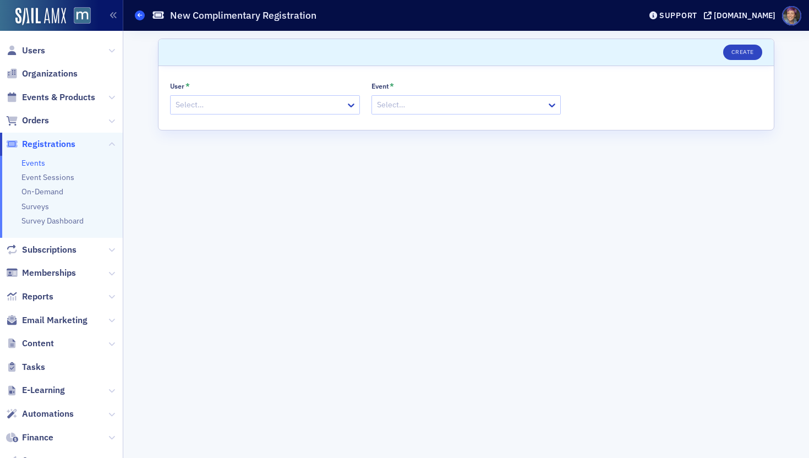
click at [139, 14] on icon at bounding box center [140, 15] width 4 height 5
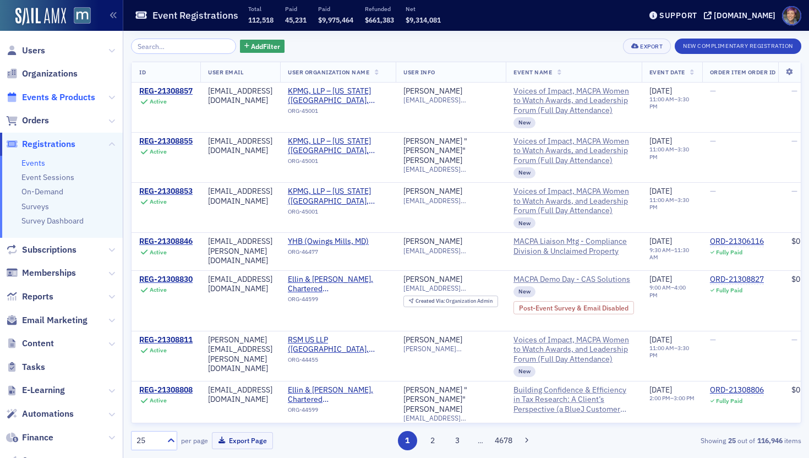
click at [93, 95] on span "Events & Products" at bounding box center [58, 97] width 73 height 12
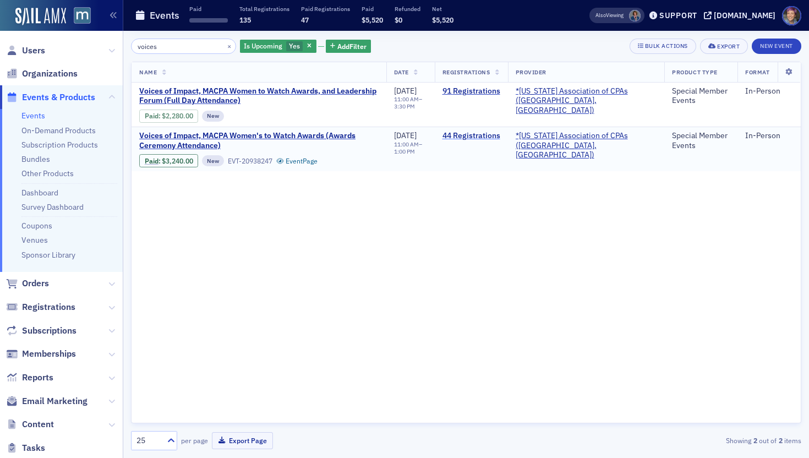
click at [496, 134] on link "44 Registrations" at bounding box center [471, 136] width 58 height 10
